Goal: Information Seeking & Learning: Check status

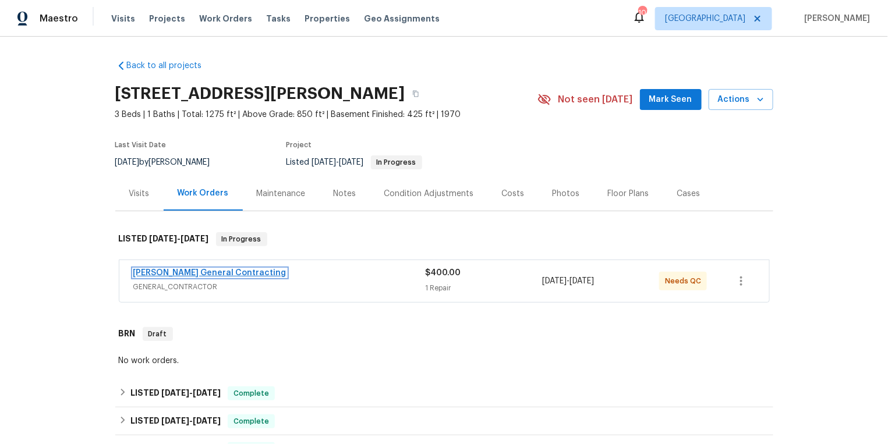
click at [206, 274] on link "Nicholson General Contracting" at bounding box center [209, 273] width 153 height 8
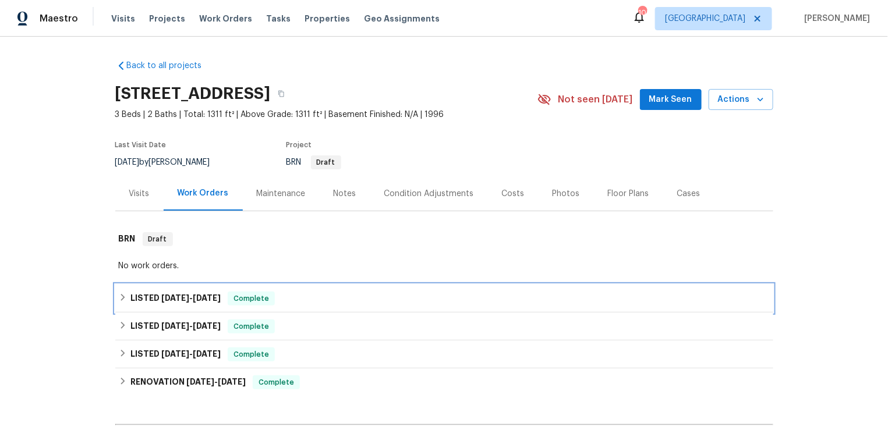
click at [139, 293] on h6 "LISTED 5/5/25 - 5/14/25" at bounding box center [175, 299] width 90 height 14
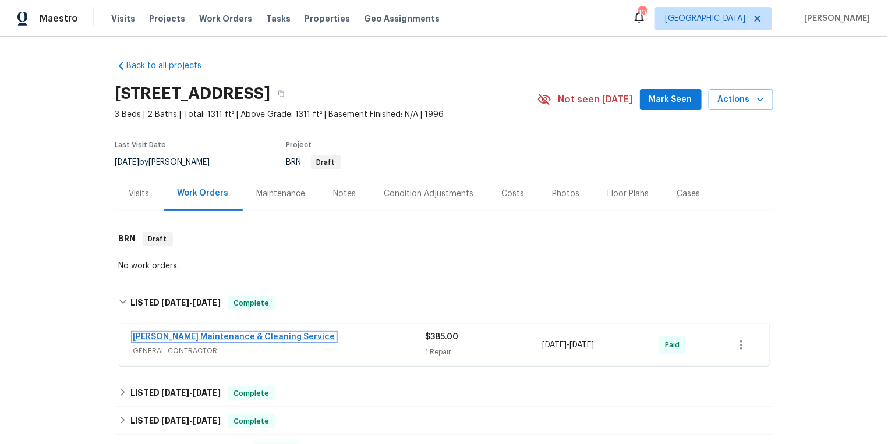
click at [184, 333] on link "Baker's Maintenance & Cleaning Service" at bounding box center [234, 337] width 202 height 8
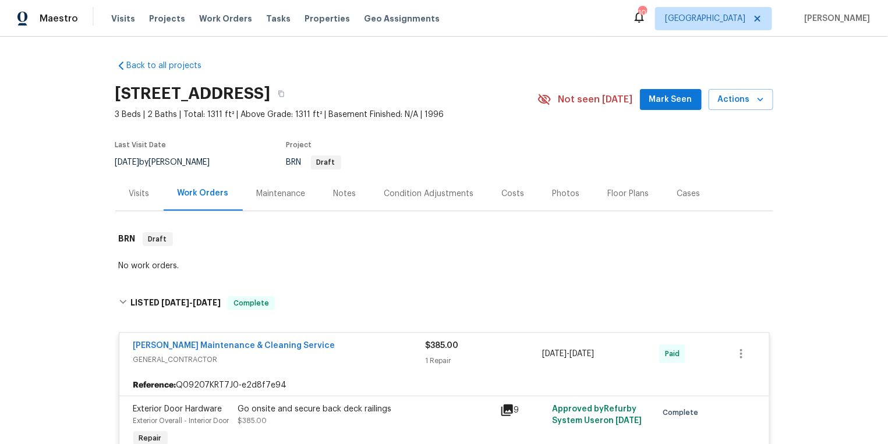
click at [140, 198] on div "Visits" at bounding box center [139, 194] width 20 height 12
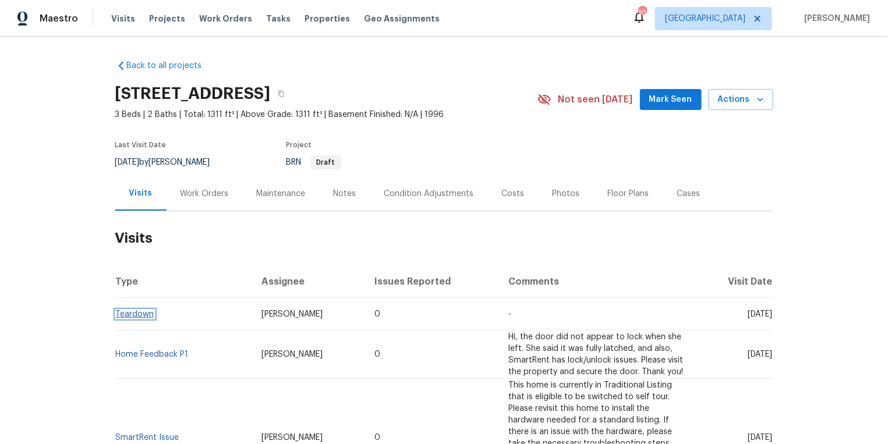
click at [133, 312] on link "Teardown" at bounding box center [135, 314] width 38 height 8
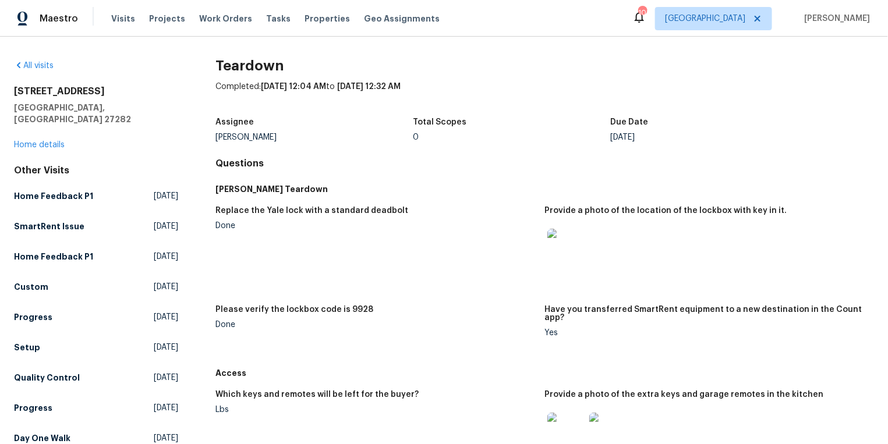
click at [571, 243] on img at bounding box center [566, 247] width 37 height 37
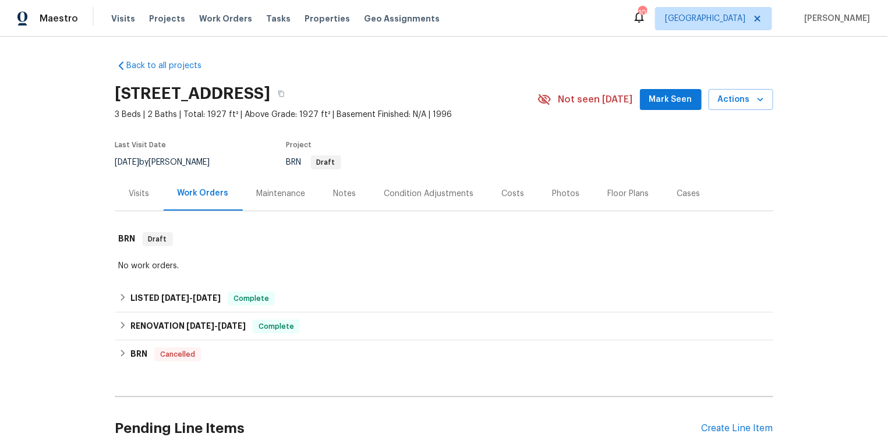
click at [143, 192] on div "Visits" at bounding box center [139, 194] width 20 height 12
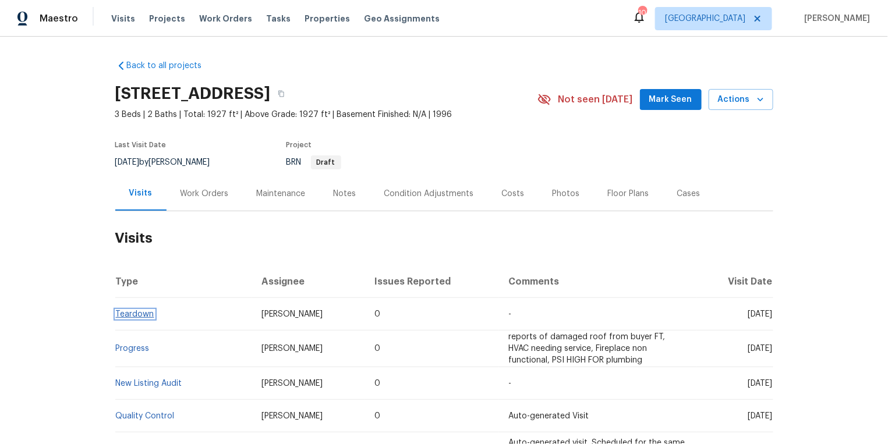
click at [131, 312] on link "Teardown" at bounding box center [135, 314] width 38 height 8
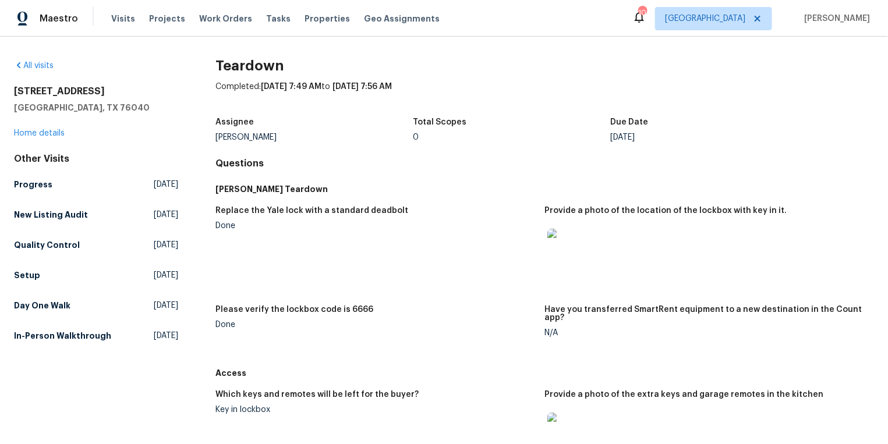
click at [564, 249] on img at bounding box center [566, 247] width 37 height 37
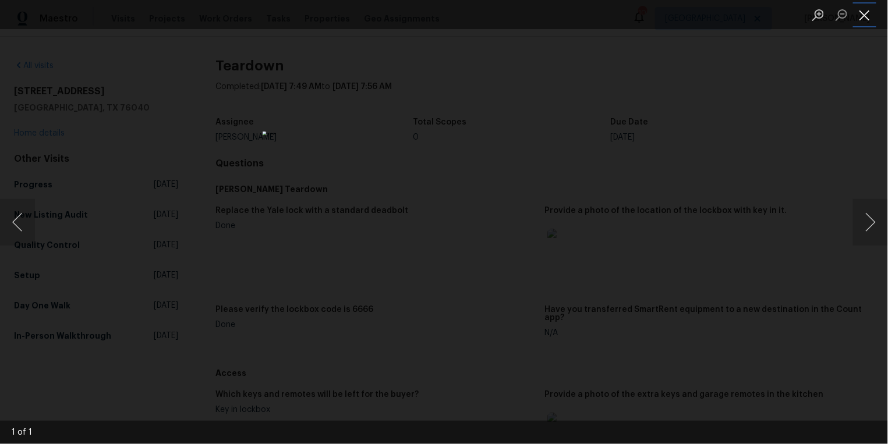
click at [864, 17] on button "Close lightbox" at bounding box center [864, 15] width 23 height 20
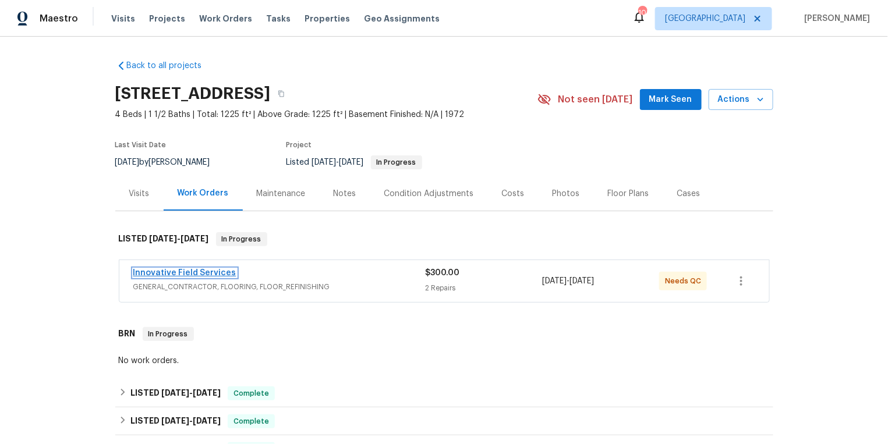
click at [190, 271] on link "Innovative Field Services" at bounding box center [184, 273] width 103 height 8
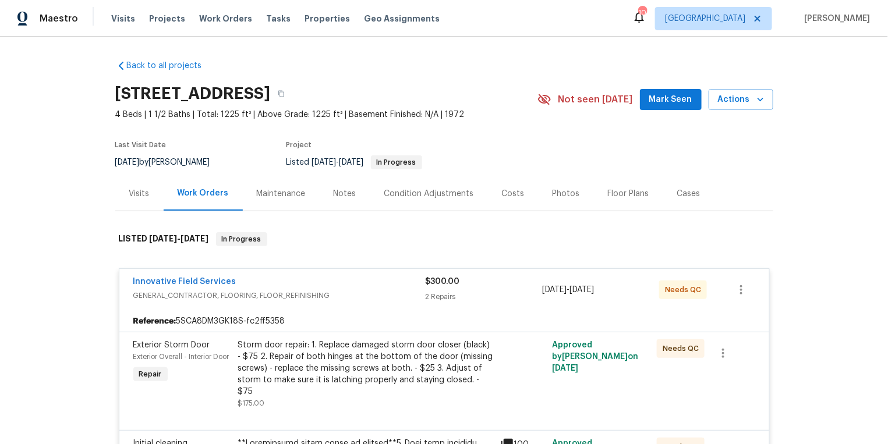
click at [142, 188] on div "Visits" at bounding box center [139, 194] width 20 height 12
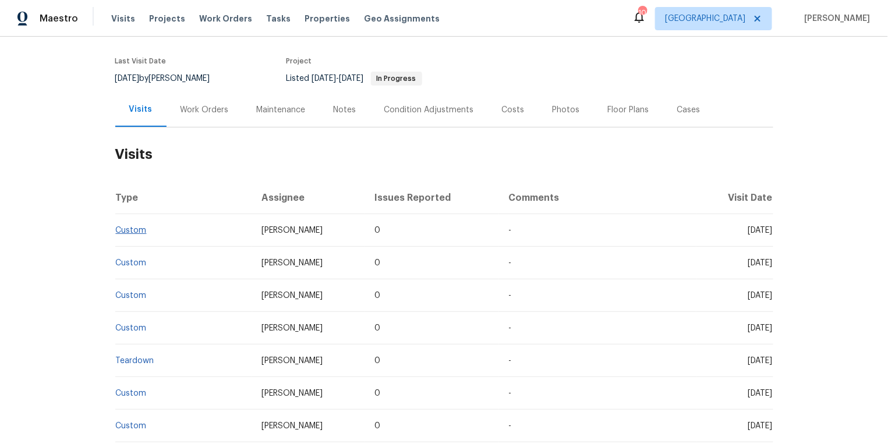
scroll to position [144, 0]
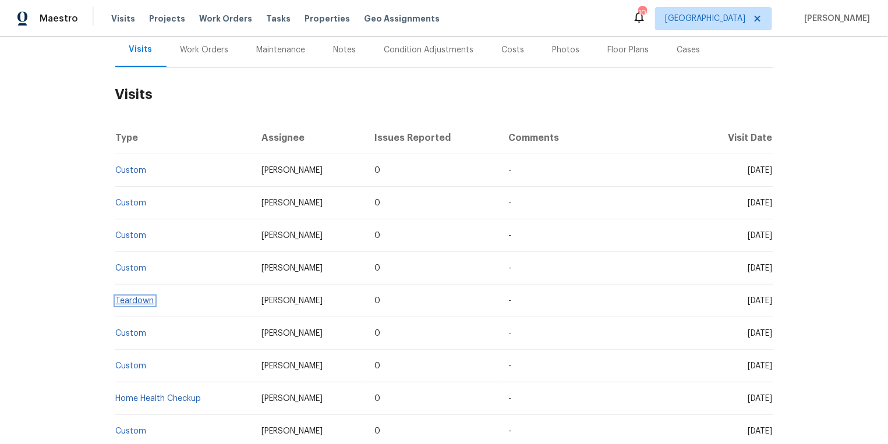
click at [135, 299] on link "Teardown" at bounding box center [135, 301] width 38 height 8
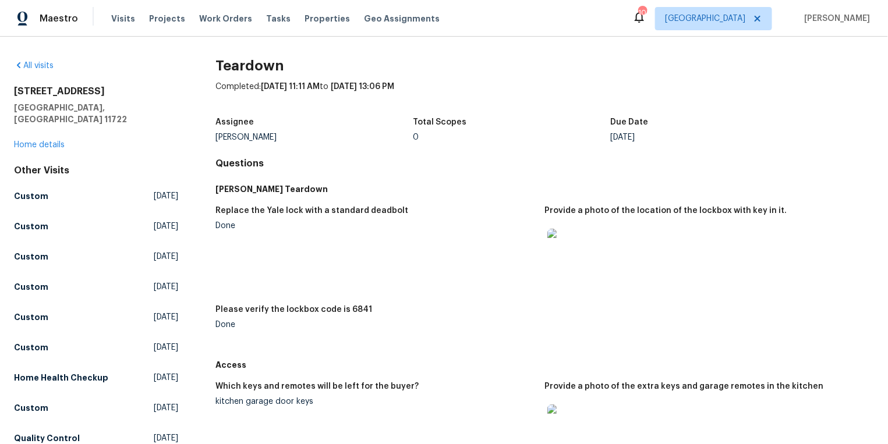
click at [569, 235] on img at bounding box center [566, 247] width 37 height 37
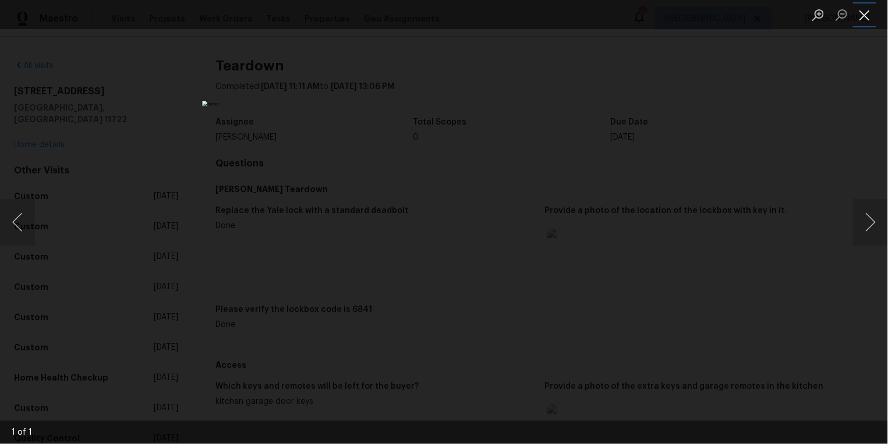
click at [863, 13] on button "Close lightbox" at bounding box center [864, 15] width 23 height 20
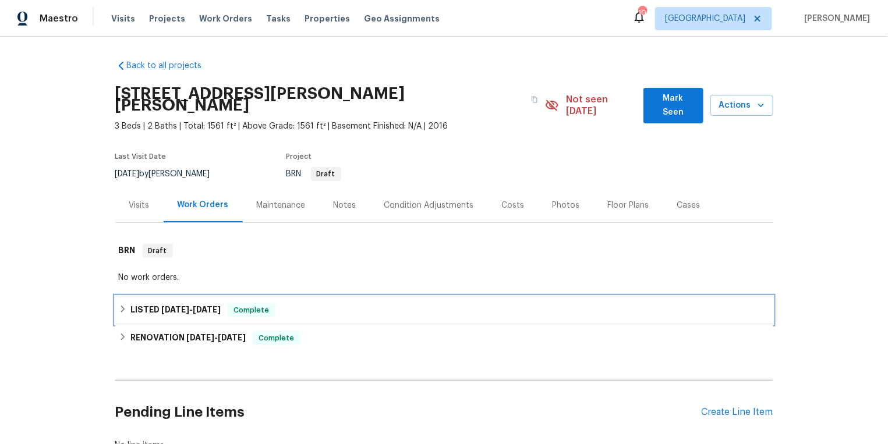
click at [153, 303] on h6 "LISTED 7/22/25 - 7/23/25" at bounding box center [175, 310] width 90 height 14
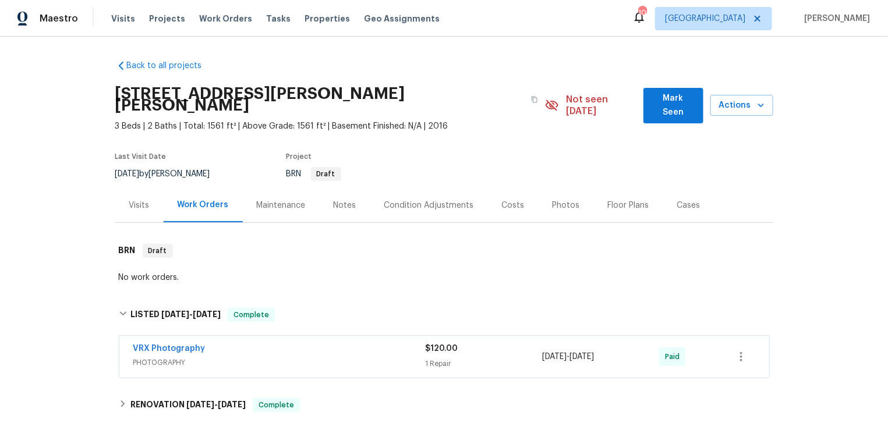
click at [145, 200] on div "Visits" at bounding box center [139, 206] width 20 height 12
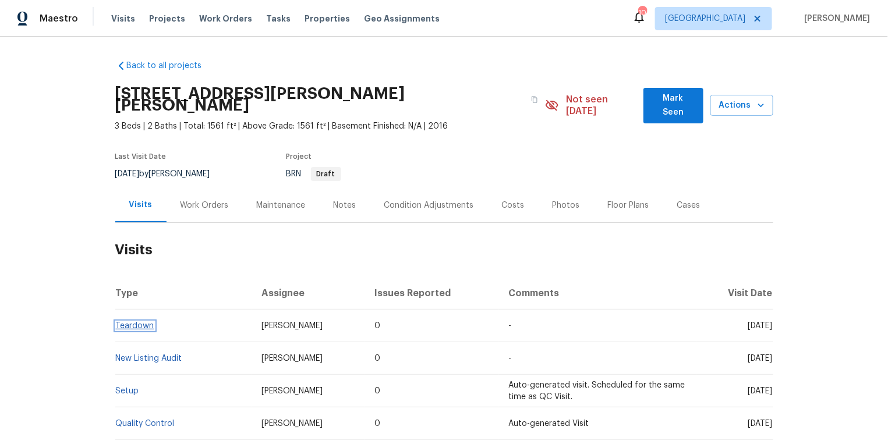
click at [134, 322] on link "Teardown" at bounding box center [135, 326] width 38 height 8
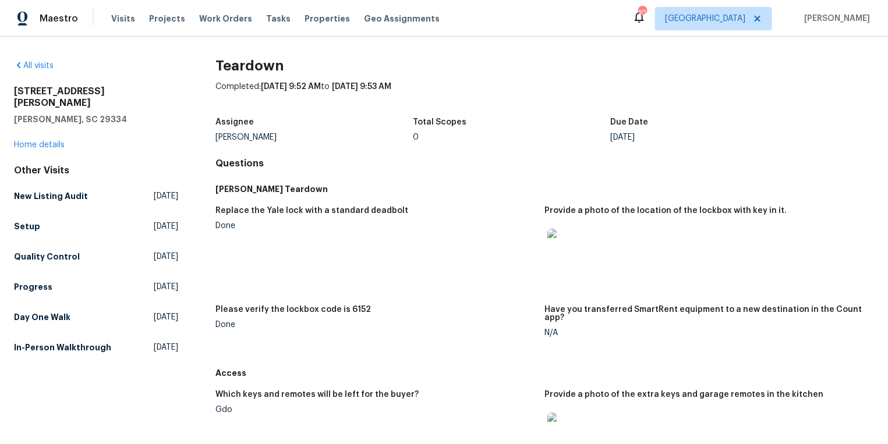
click at [564, 249] on img at bounding box center [566, 247] width 37 height 37
